Goal: Check status: Check status

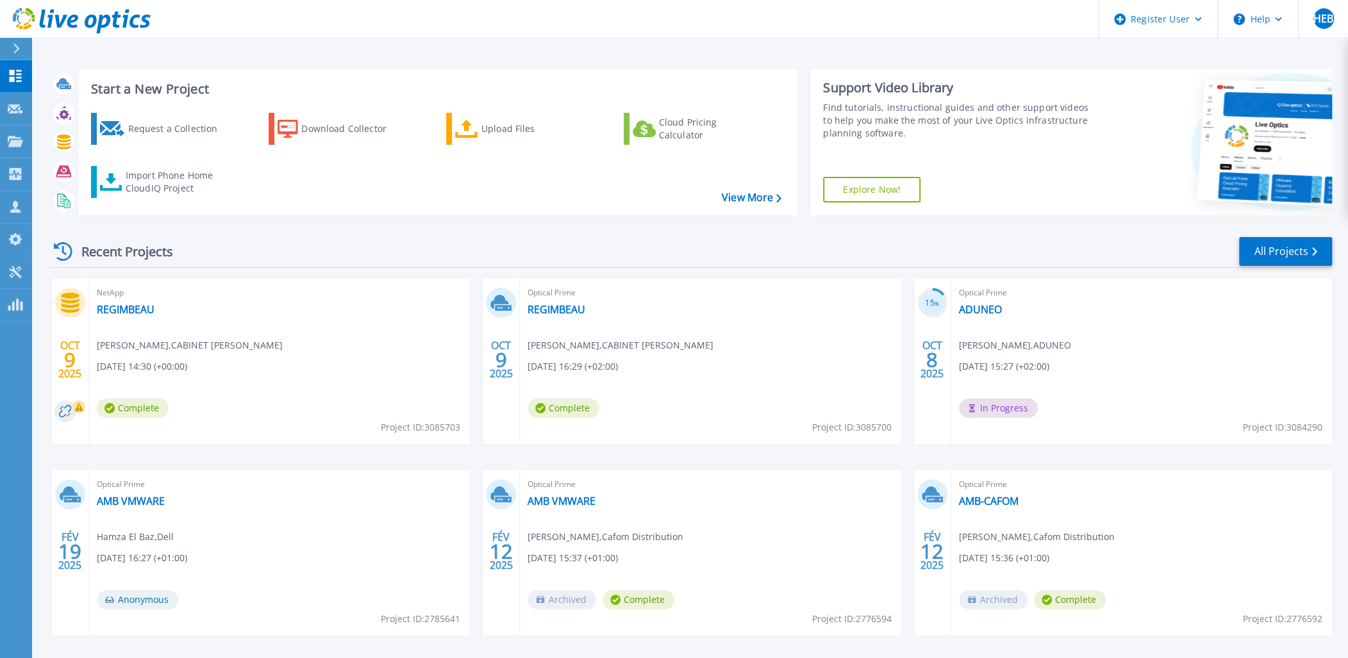
scroll to position [52, 0]
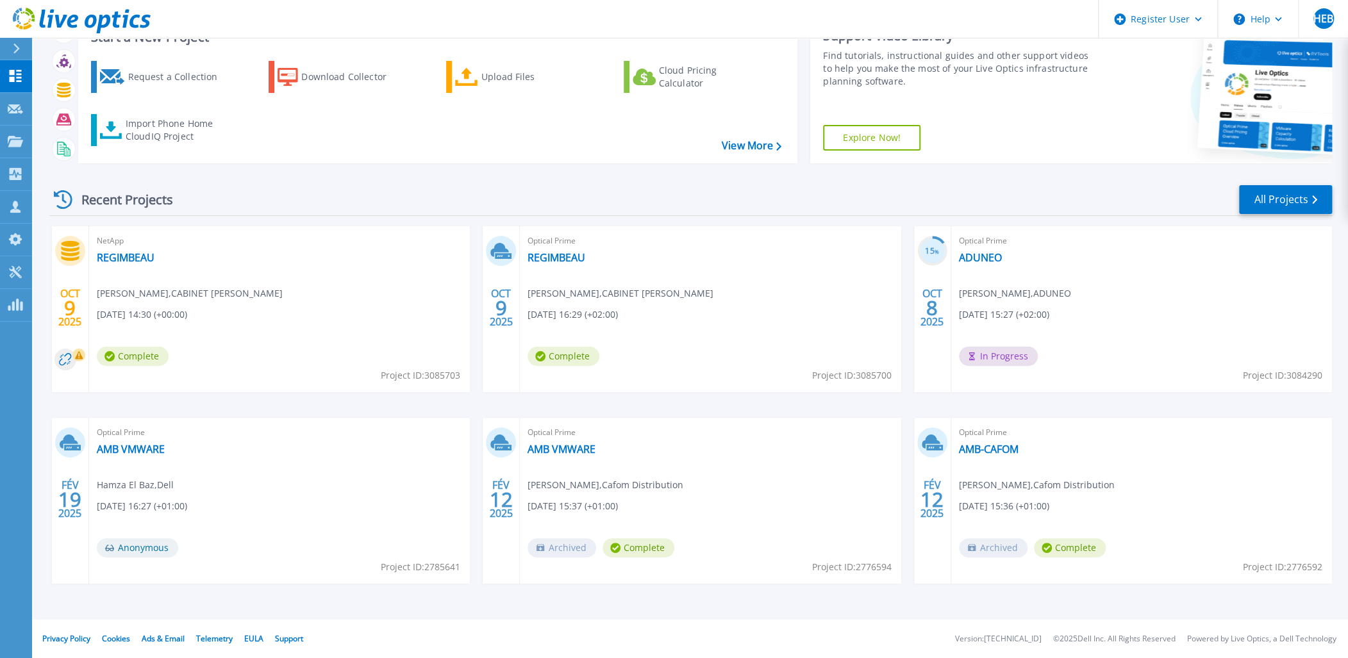
click at [80, 355] on icon at bounding box center [80, 356] width 8 height 8
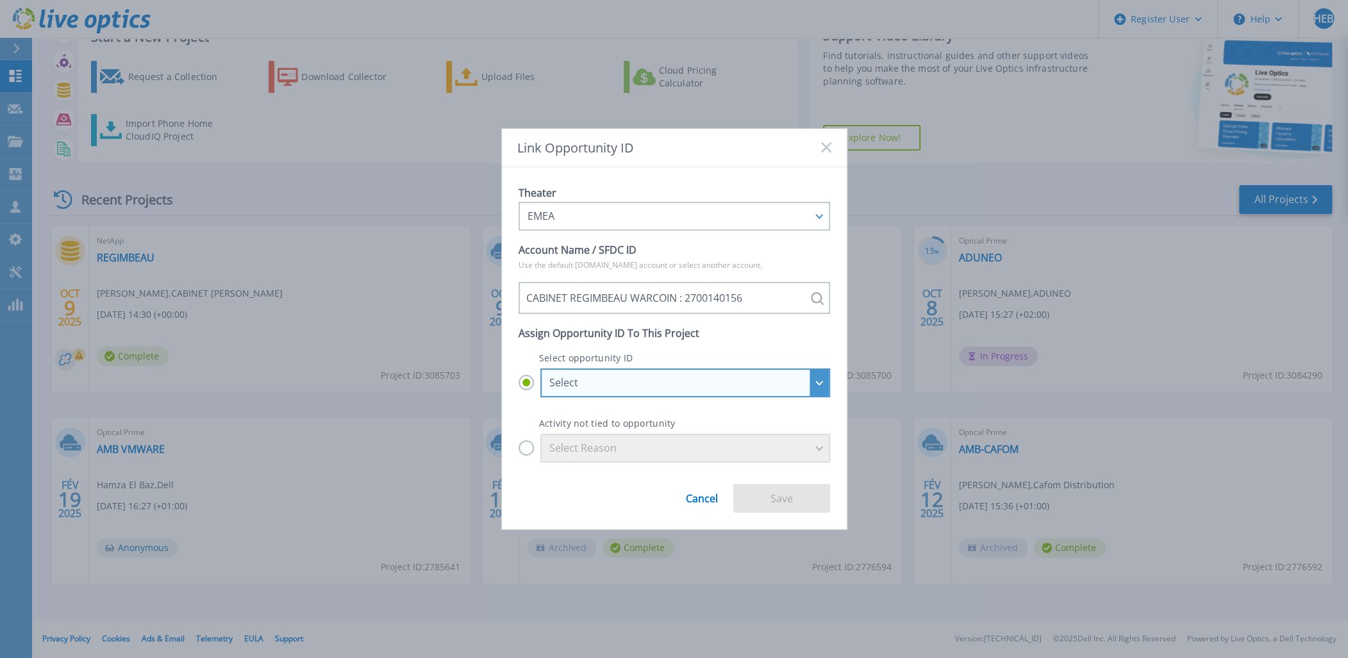
click at [678, 391] on div "Select" at bounding box center [685, 383] width 290 height 29
click at [0, 0] on input "Select Select CABINET REGIMBEAU WARCOIN - Tech Refresh - SVR - 14 : 28964736 CA…" at bounding box center [0, 0] width 0 height 0
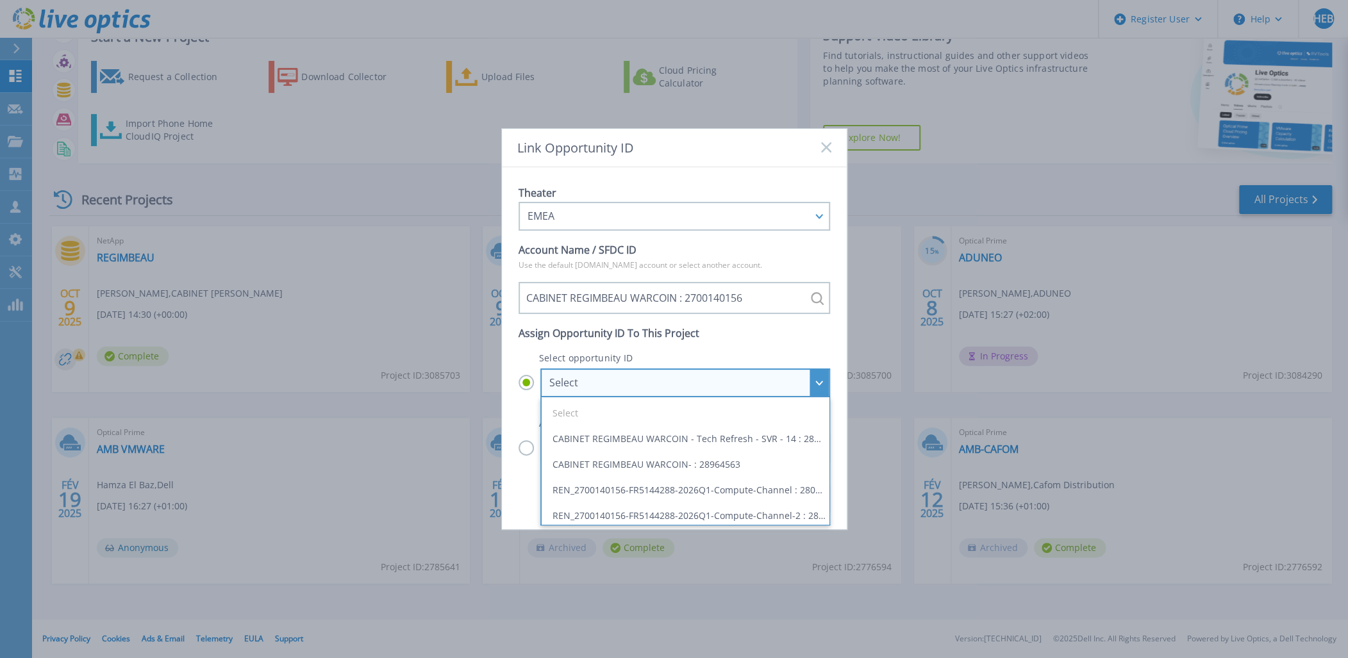
click at [678, 391] on div "Select" at bounding box center [685, 383] width 290 height 29
click at [0, 0] on input "Select Select CABINET REGIMBEAU WARCOIN - Tech Refresh - SVR - 14 : 28964736 CA…" at bounding box center [0, 0] width 0 height 0
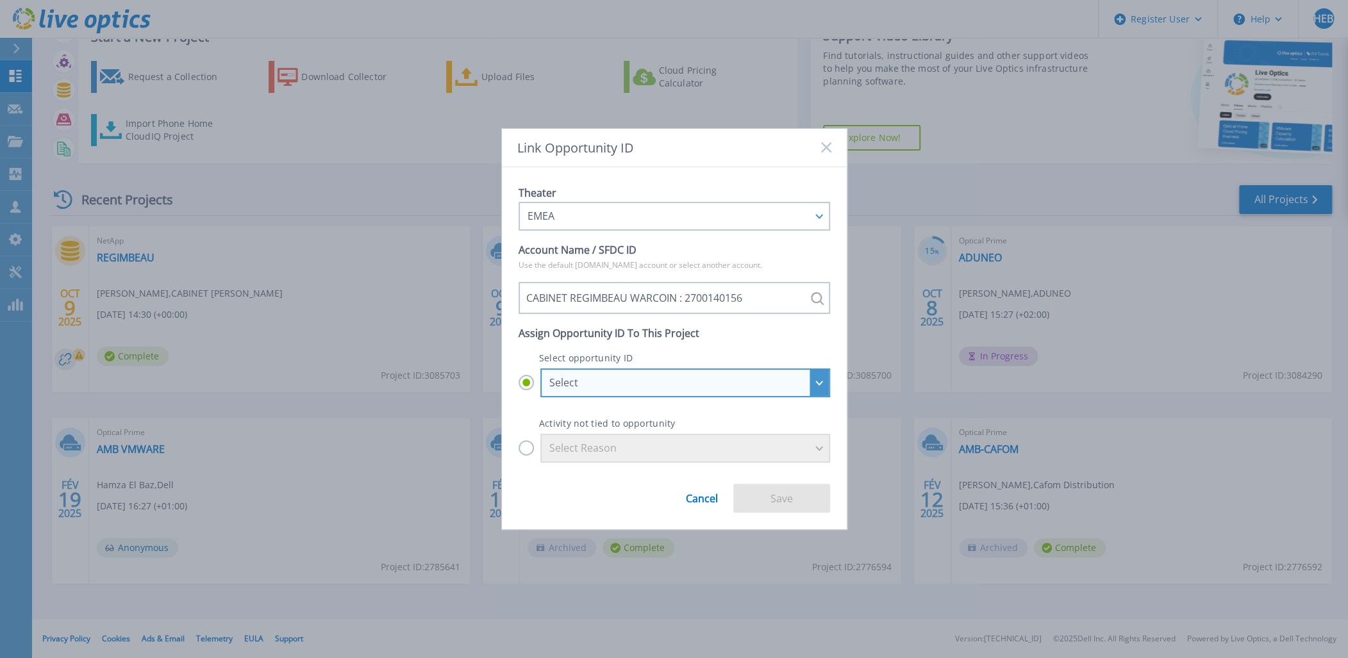
click at [678, 391] on div "Select" at bounding box center [685, 383] width 290 height 29
click at [0, 0] on input "Select Select CABINET REGIMBEAU WARCOIN - Tech Refresh - SVR - 14 : 28964736 CA…" at bounding box center [0, 0] width 0 height 0
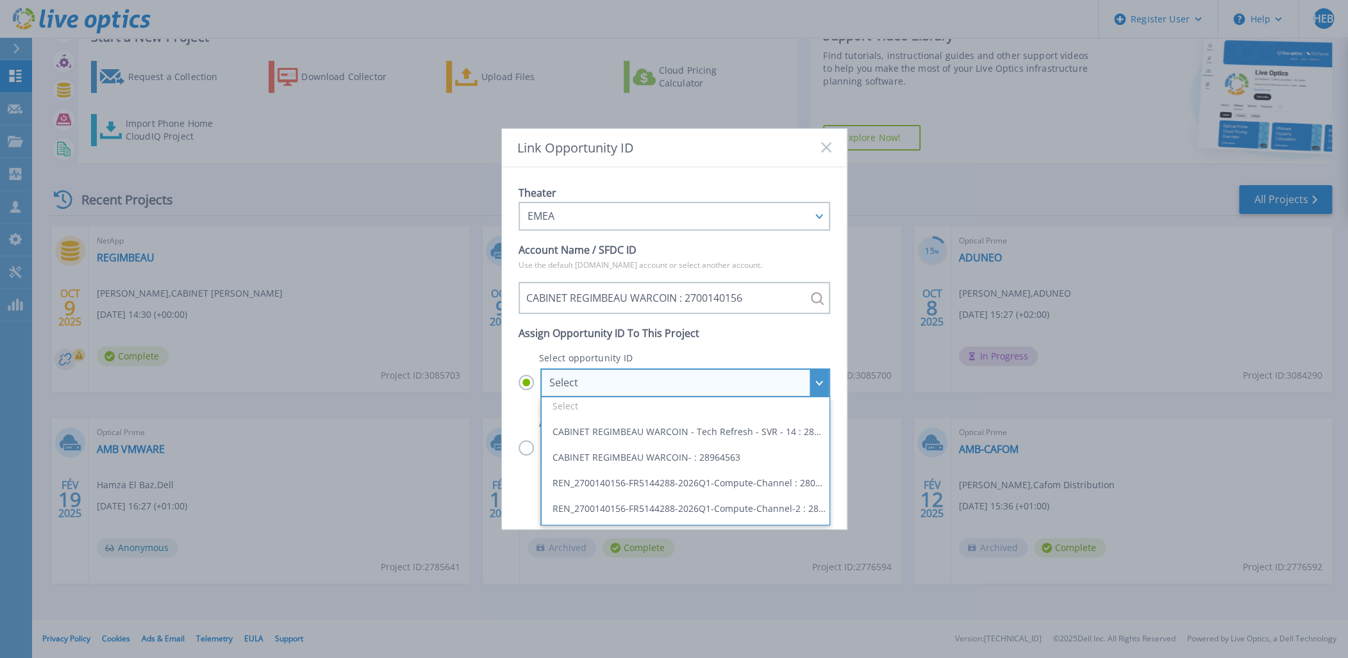
scroll to position [0, 0]
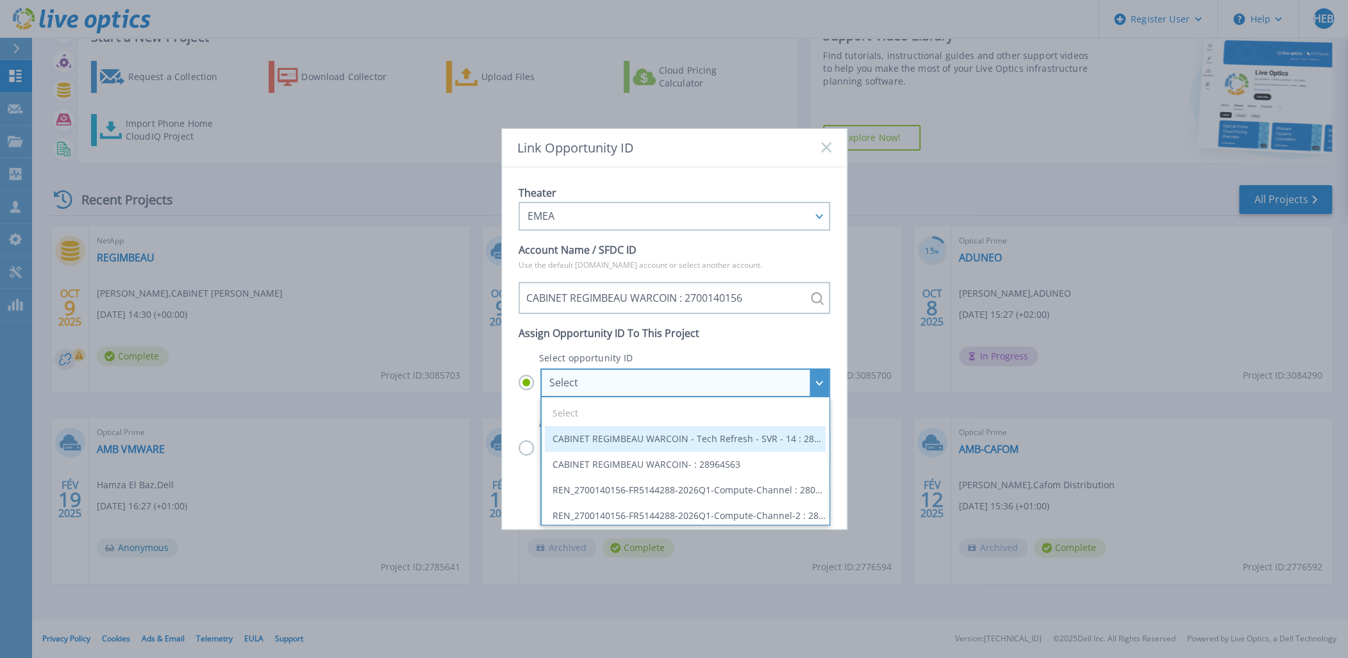
click at [776, 435] on li "CABINET REGIMBEAU WARCOIN - Tech Refresh - SVR - 14 : 28964736" at bounding box center [685, 439] width 281 height 26
click at [0, 0] on input "Select Select CABINET REGIMBEAU WARCOIN - Tech Refresh - SVR - 14 : 28964736 CA…" at bounding box center [0, 0] width 0 height 0
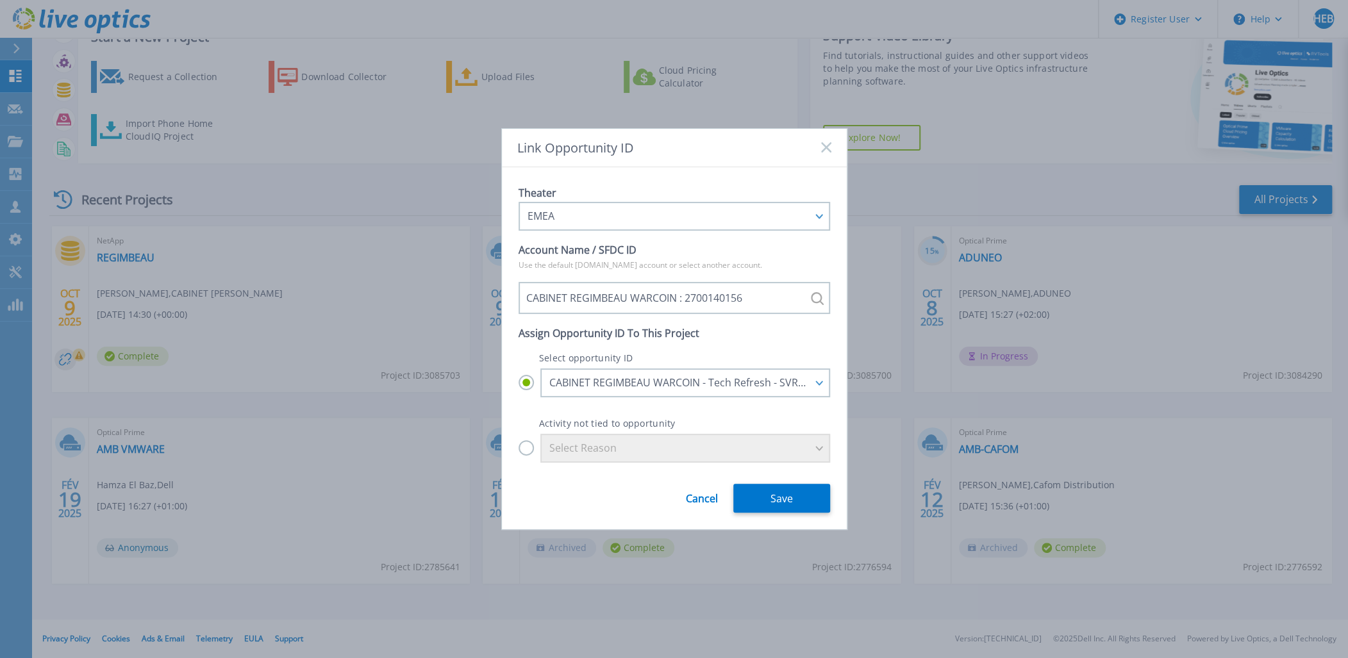
click at [823, 145] on rect at bounding box center [826, 147] width 11 height 11
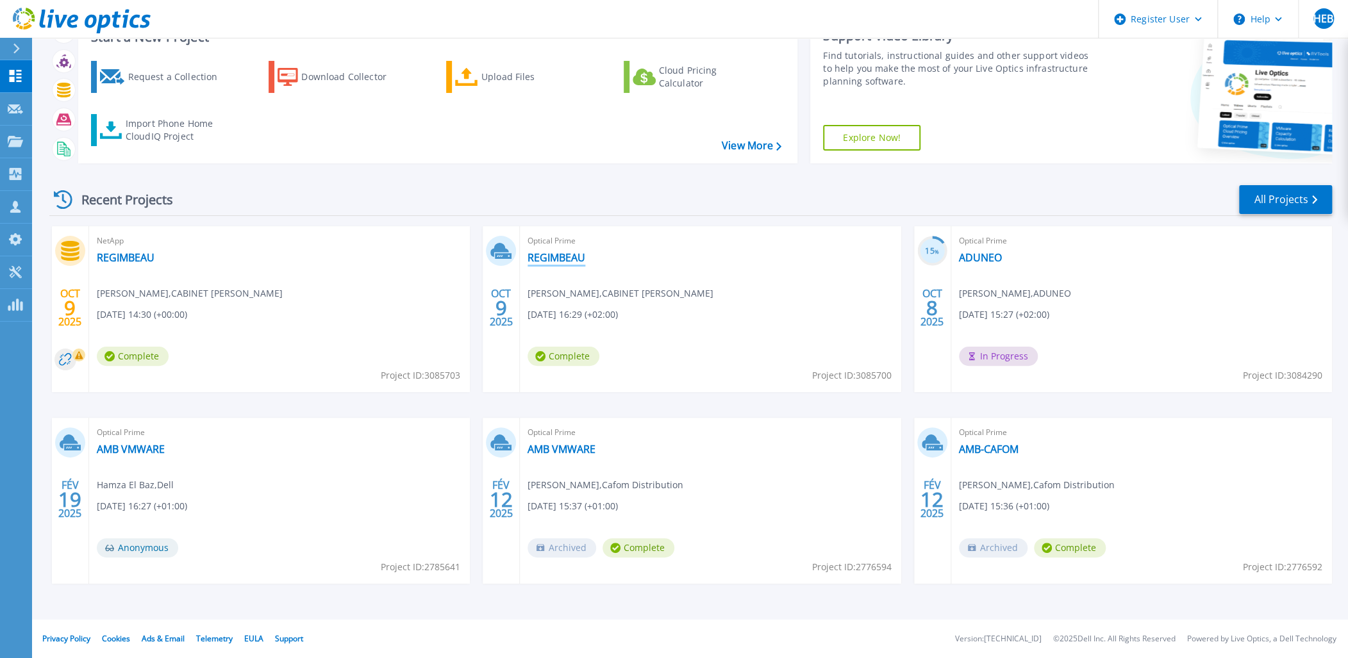
click at [568, 260] on link "REGIMBEAU" at bounding box center [557, 257] width 58 height 13
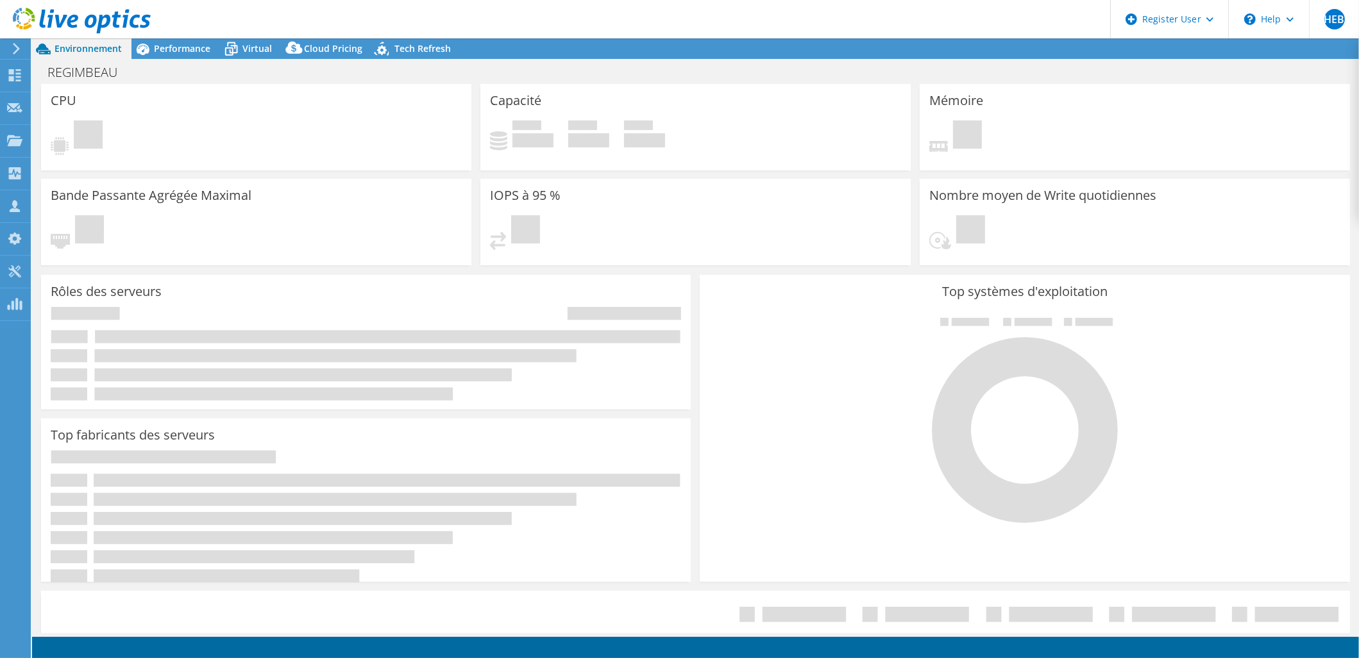
select select "USD"
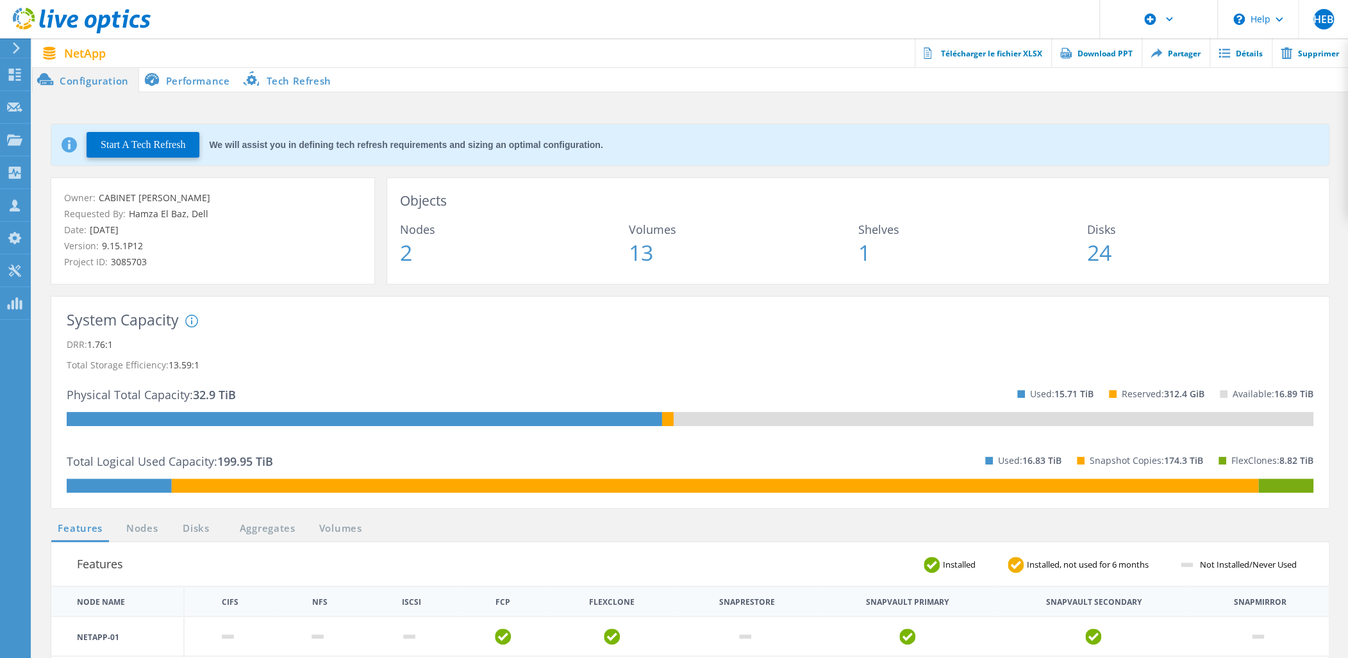
click at [206, 80] on li "Performance" at bounding box center [189, 80] width 101 height 26
